Goal: Transaction & Acquisition: Purchase product/service

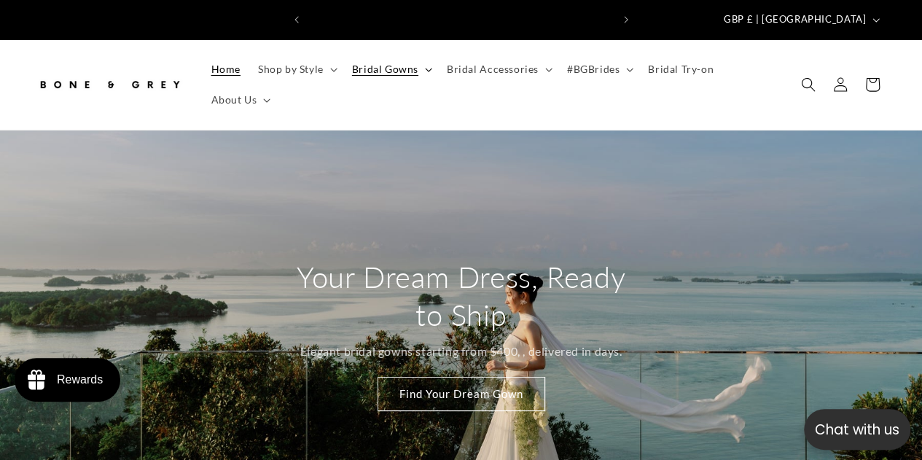
scroll to position [0, 303]
click at [363, 54] on summary "Bridal Gowns" at bounding box center [390, 69] width 95 height 31
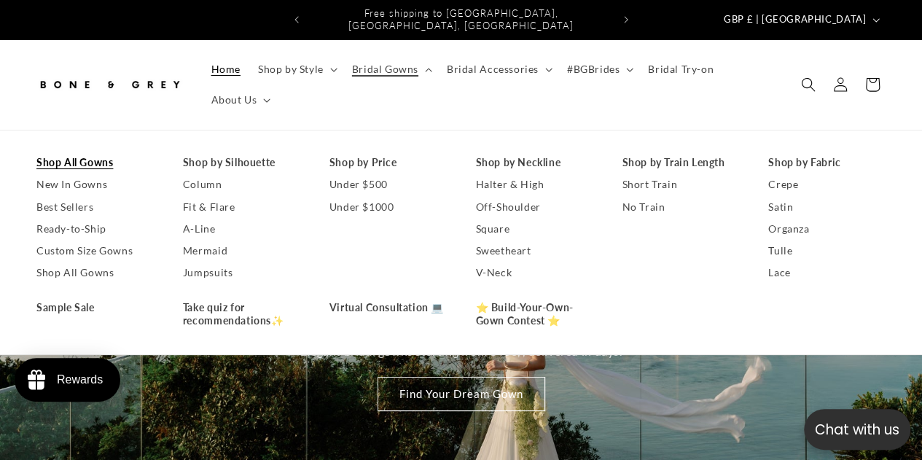
click at [108, 157] on link "Shop All Gowns" at bounding box center [94, 163] width 117 height 22
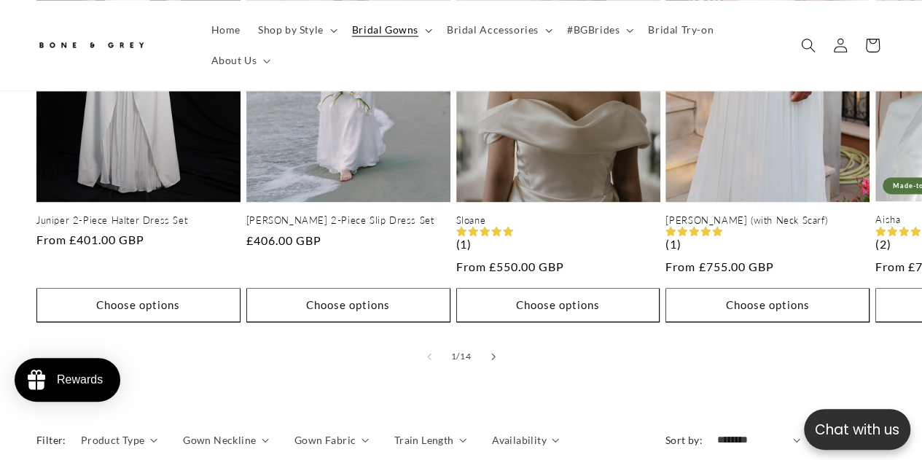
scroll to position [876, 0]
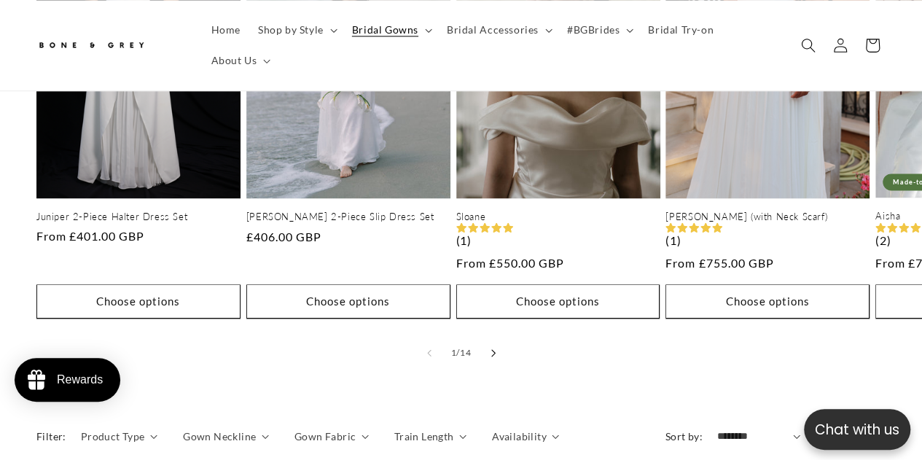
click at [491, 345] on button "Slide right" at bounding box center [493, 353] width 32 height 32
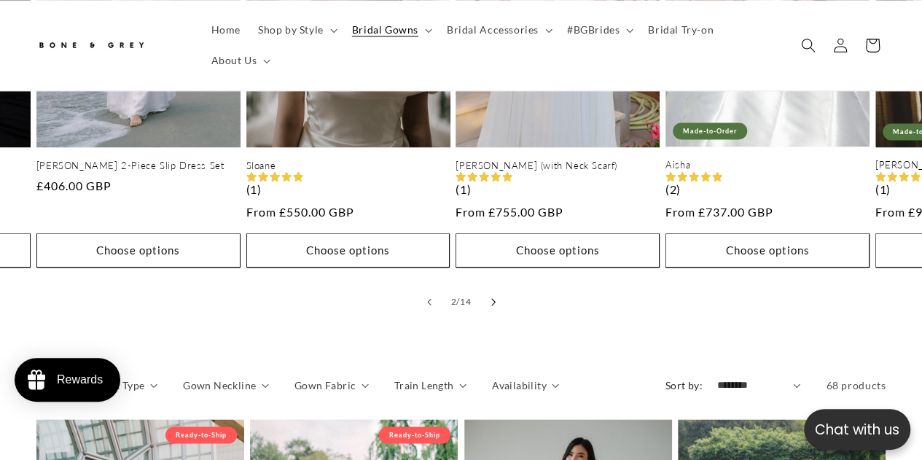
scroll to position [0, 303]
click at [486, 286] on button "Slide right" at bounding box center [493, 302] width 32 height 32
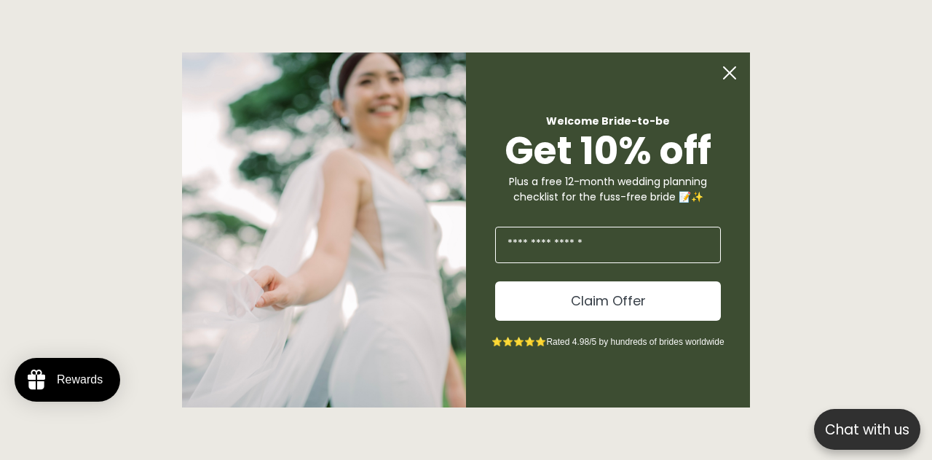
scroll to position [0, 615]
click at [726, 75] on circle "Close dialog" at bounding box center [730, 73] width 28 height 28
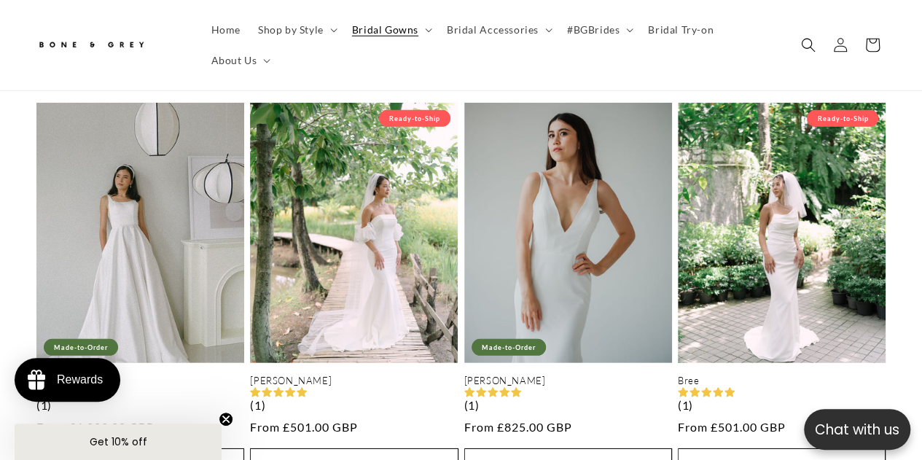
scroll to position [2033, 0]
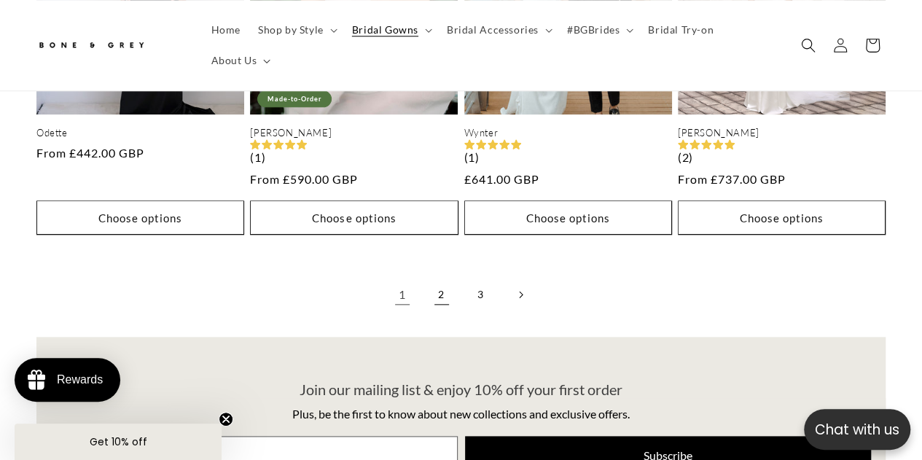
click at [438, 291] on link "2" at bounding box center [441, 294] width 32 height 32
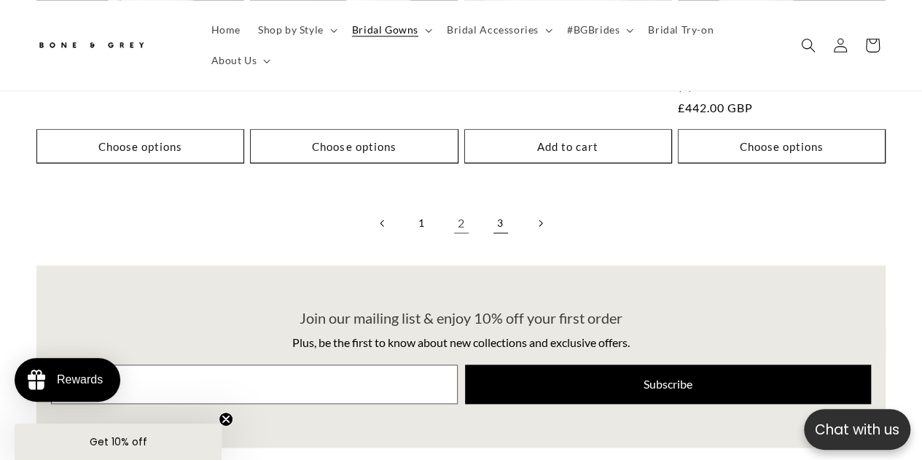
scroll to position [0, 605]
click at [497, 207] on link "3" at bounding box center [500, 223] width 32 height 32
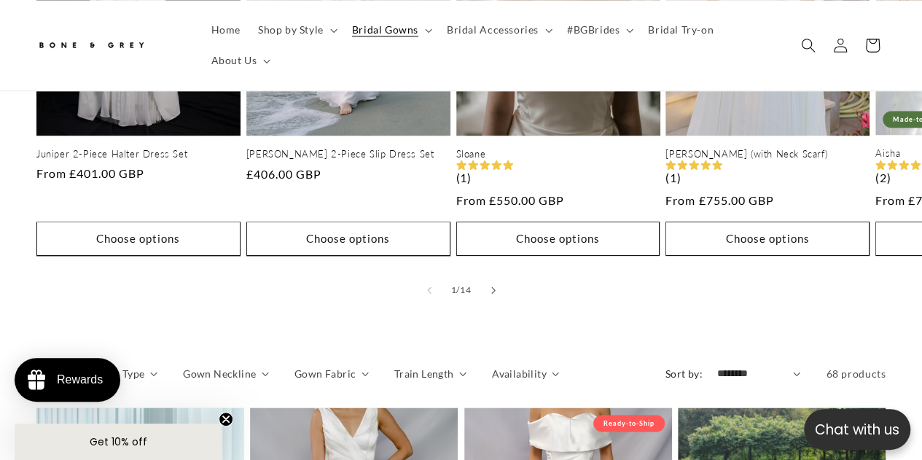
scroll to position [0, 303]
click at [487, 274] on button "Slide right" at bounding box center [493, 290] width 32 height 32
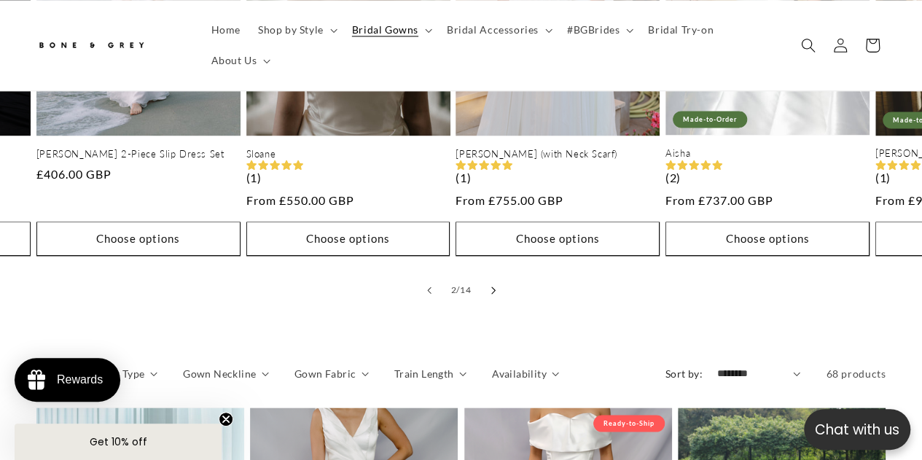
click at [491, 286] on icon "Slide right" at bounding box center [492, 290] width 5 height 8
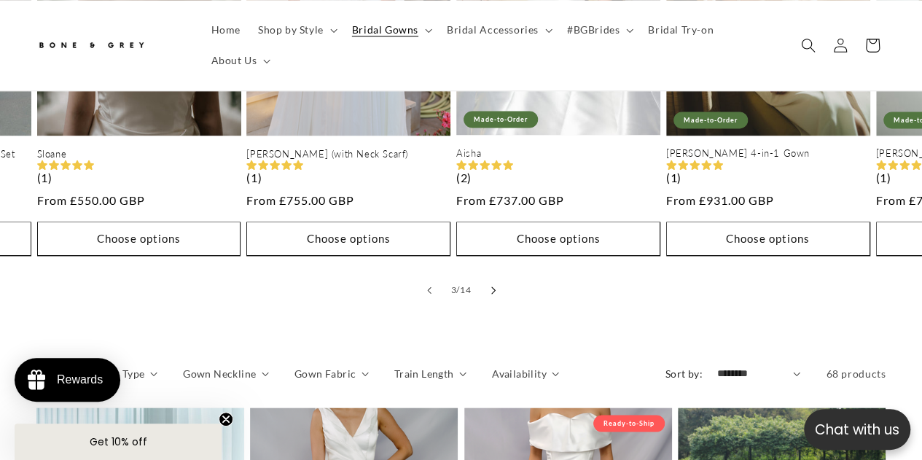
click at [491, 286] on icon "Slide right" at bounding box center [492, 290] width 5 height 8
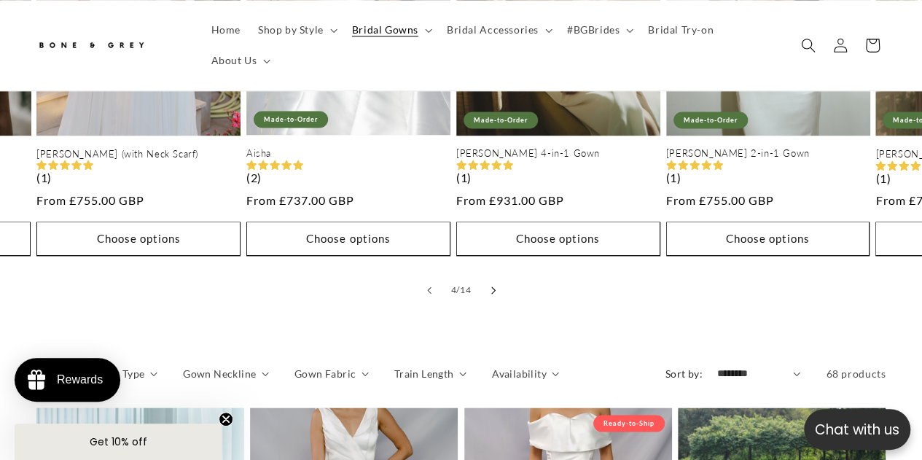
click at [491, 286] on icon "Slide right" at bounding box center [492, 290] width 5 height 8
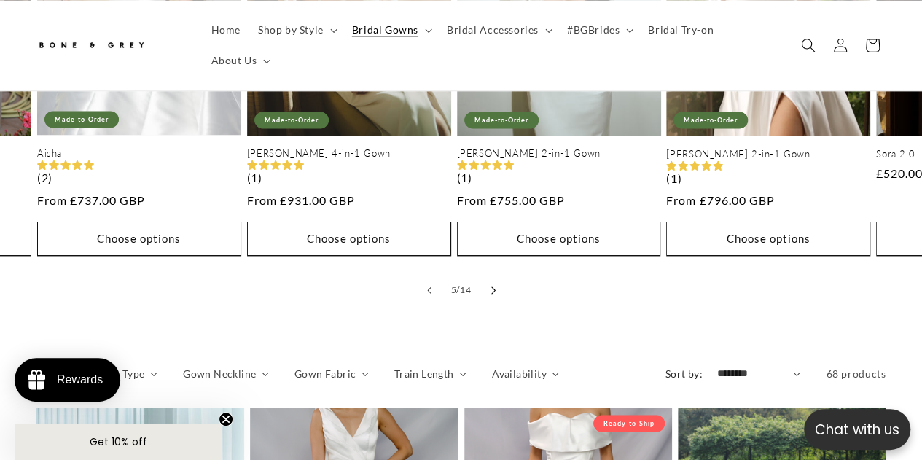
click at [491, 286] on icon "Slide right" at bounding box center [492, 290] width 5 height 8
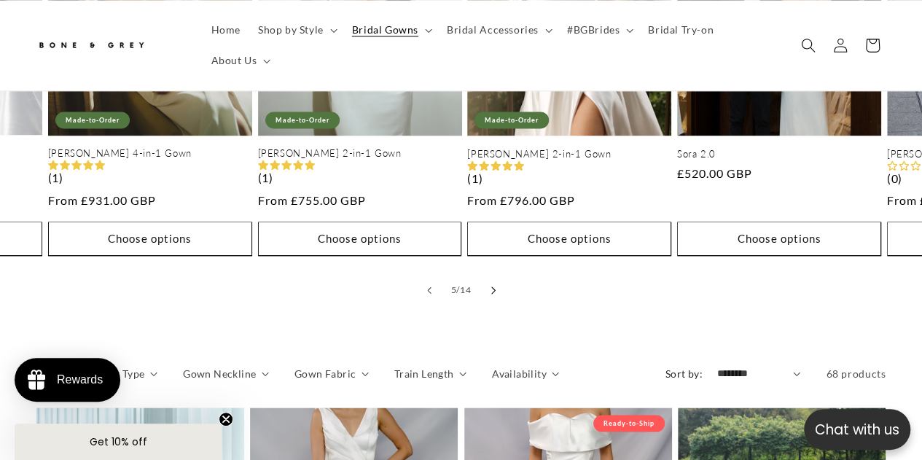
scroll to position [0, 605]
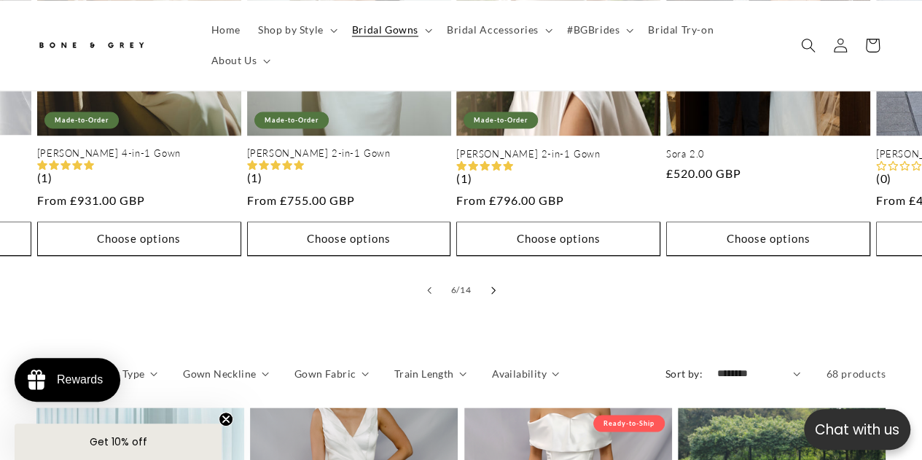
click at [491, 286] on icon "Slide right" at bounding box center [492, 290] width 5 height 8
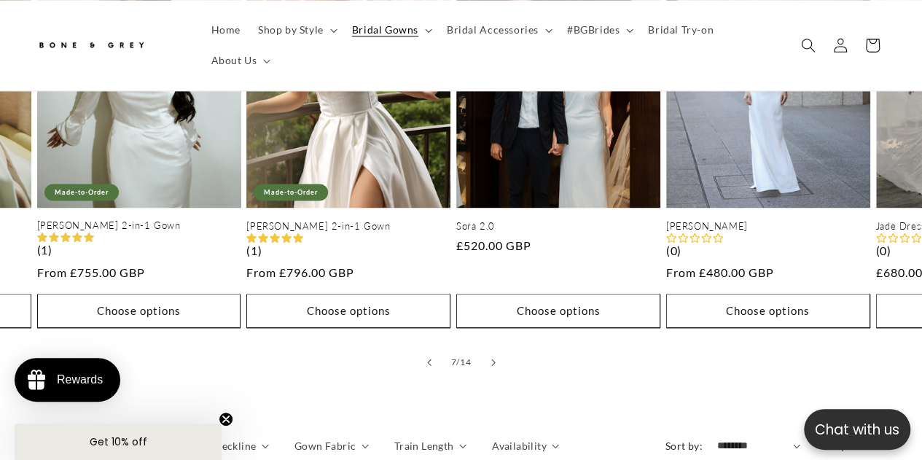
scroll to position [0, 0]
click at [488, 354] on button "Slide right" at bounding box center [493, 361] width 32 height 32
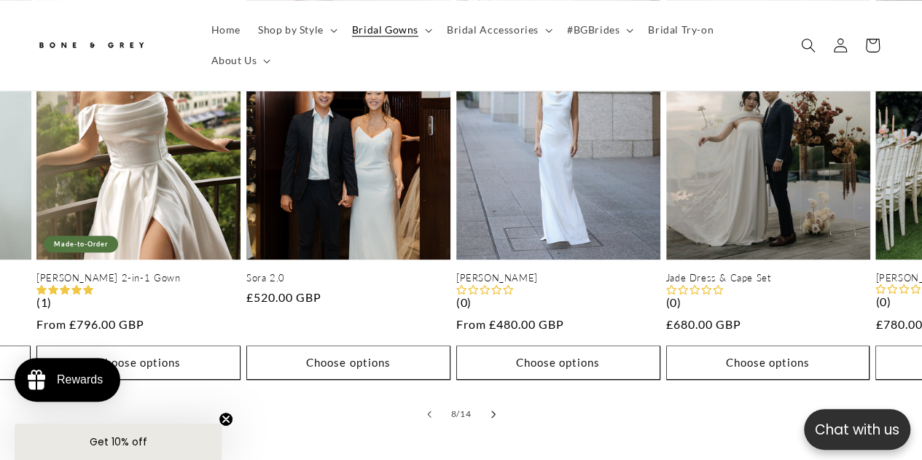
click at [487, 401] on button "Slide right" at bounding box center [493, 414] width 32 height 32
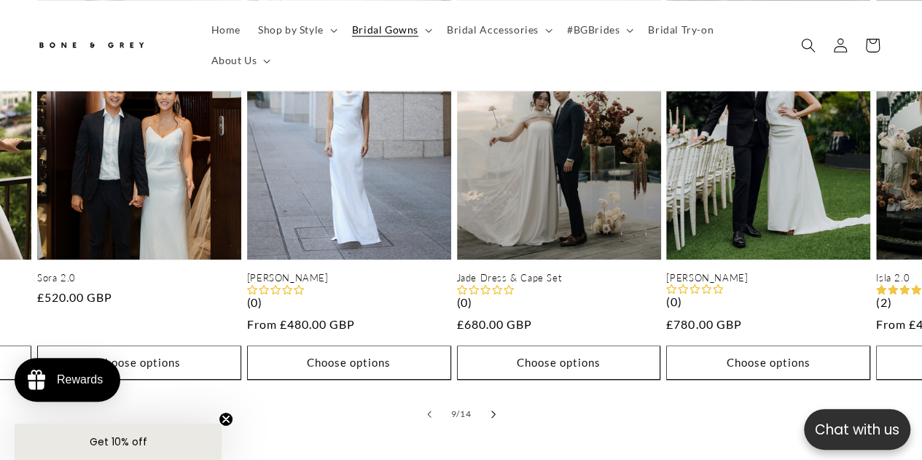
click at [487, 401] on button "Slide right" at bounding box center [493, 414] width 32 height 32
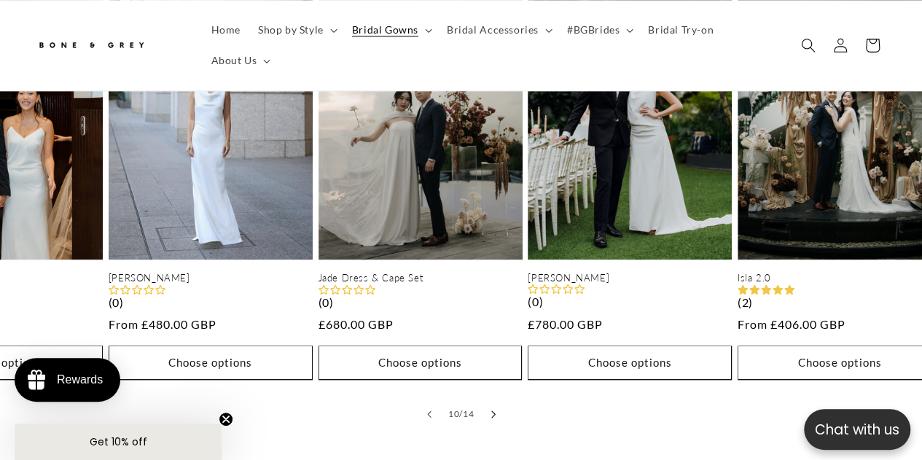
click at [487, 401] on button "Slide right" at bounding box center [493, 414] width 32 height 32
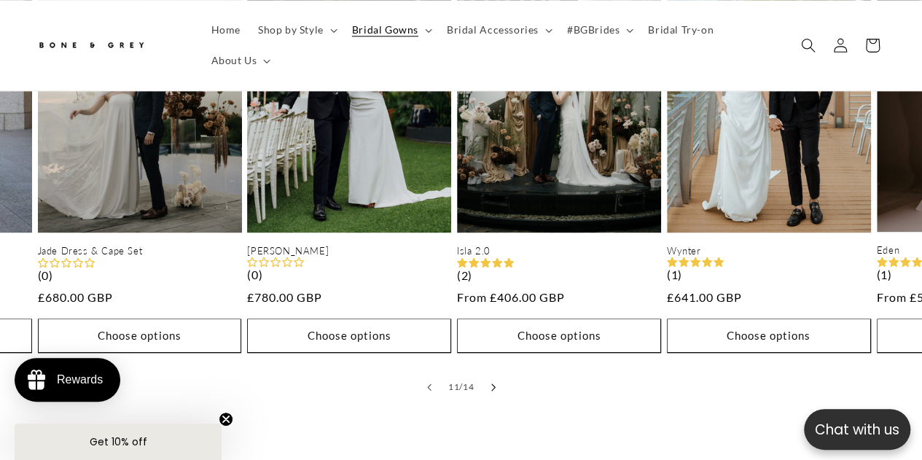
click at [485, 376] on button "Slide right" at bounding box center [493, 387] width 32 height 32
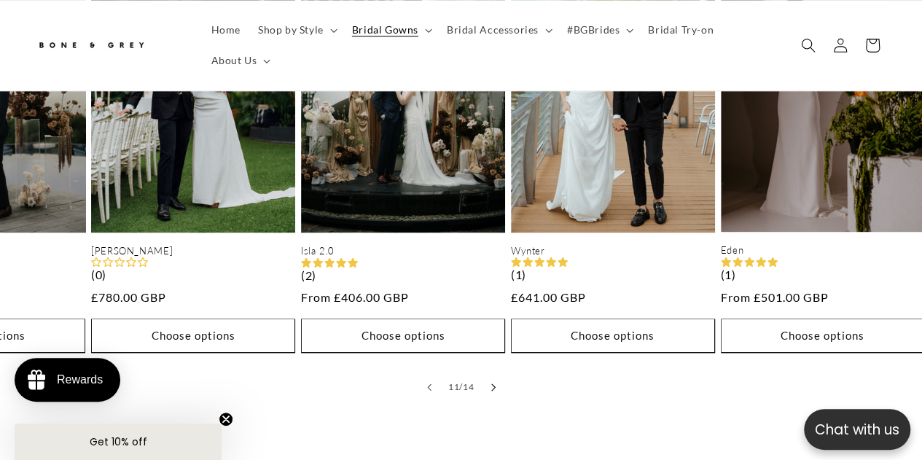
click at [485, 376] on button "Slide right" at bounding box center [493, 387] width 32 height 32
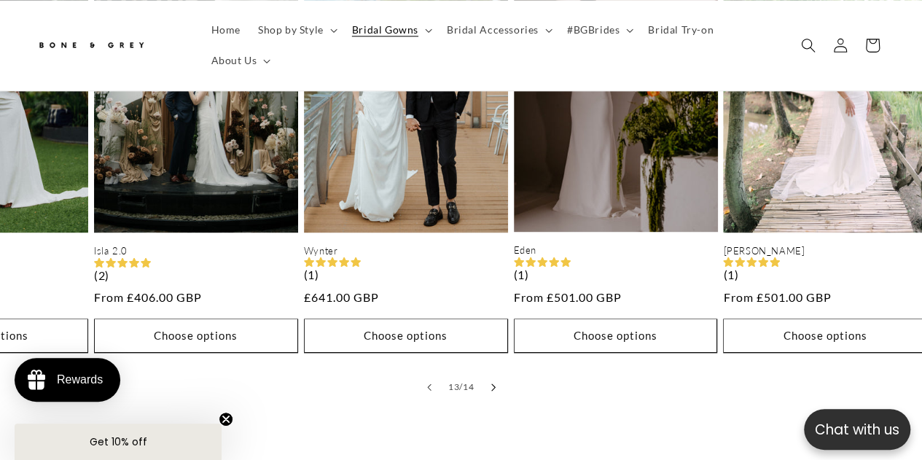
click at [485, 376] on button "Slide right" at bounding box center [493, 387] width 32 height 32
